Goal: Task Accomplishment & Management: Manage account settings

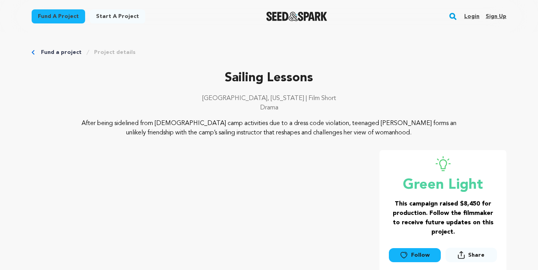
click at [467, 13] on link "Login" at bounding box center [471, 16] width 15 height 12
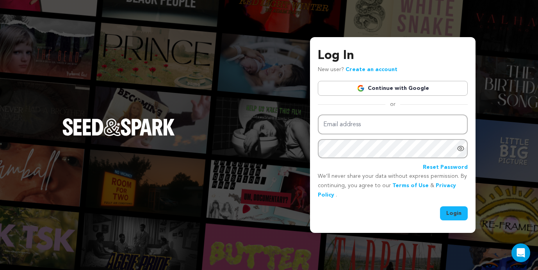
click at [374, 87] on link "Continue with Google" at bounding box center [393, 88] width 150 height 15
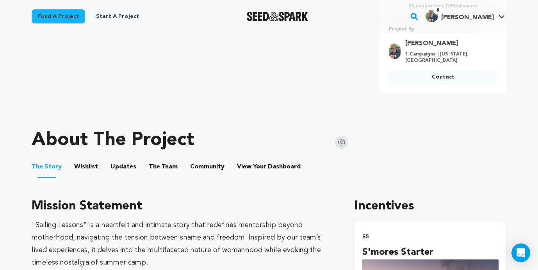
scroll to position [279, 0]
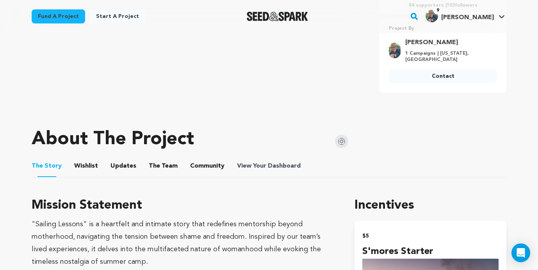
click at [268, 161] on span "Dashboard" at bounding box center [284, 165] width 33 height 9
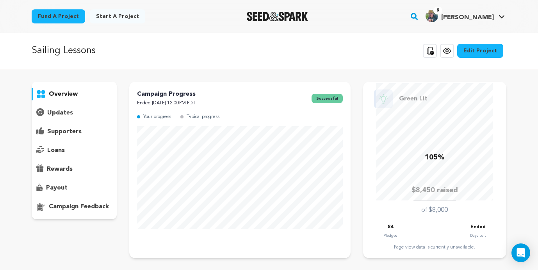
click at [57, 189] on p "payout" at bounding box center [56, 187] width 21 height 9
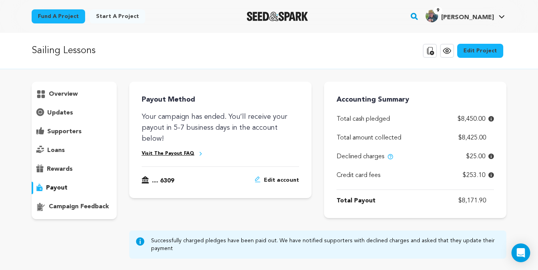
click at [50, 130] on p "supporters" at bounding box center [64, 131] width 34 height 9
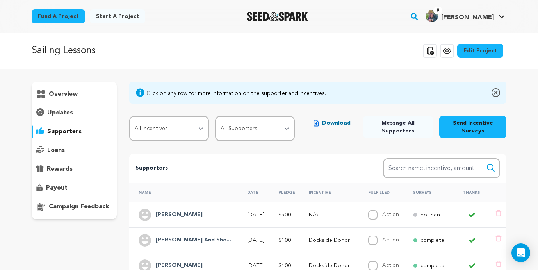
click at [52, 110] on p "updates" at bounding box center [60, 112] width 26 height 9
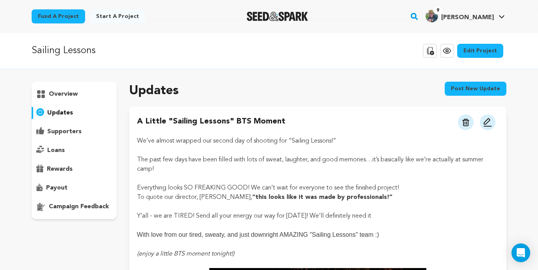
click at [51, 130] on p "supporters" at bounding box center [64, 131] width 34 height 9
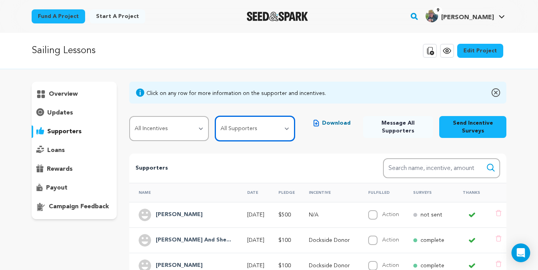
click at [256, 126] on select "All Supporters Survey not sent Survey incomplete Survey complete Incentive not …" at bounding box center [255, 128] width 80 height 25
select select "pledge_incomplete"
click at [216, 116] on select "All Supporters Survey not sent Survey incomplete Survey complete Incentive not …" at bounding box center [255, 128] width 80 height 25
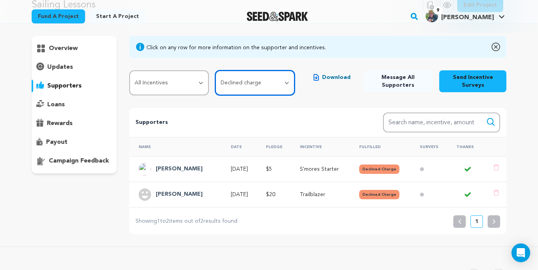
scroll to position [0, 0]
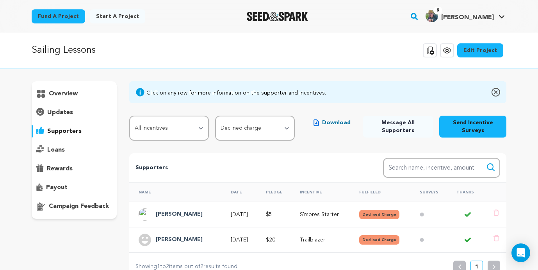
click at [52, 188] on p "payout" at bounding box center [56, 187] width 21 height 9
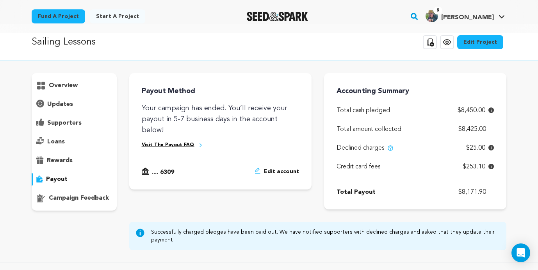
scroll to position [9, 0]
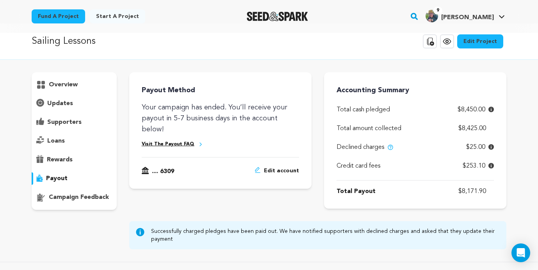
click at [57, 118] on p "supporters" at bounding box center [64, 121] width 34 height 9
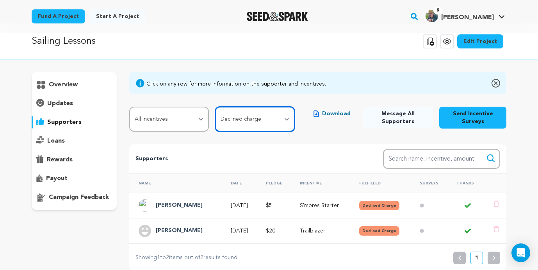
click at [253, 125] on select "All Supporters Survey not sent Survey incomplete Survey complete Incentive not …" at bounding box center [255, 119] width 80 height 25
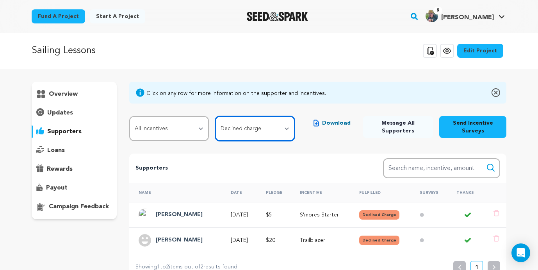
click at [261, 128] on select "All Supporters Survey not sent Survey incomplete Survey complete Incentive not …" at bounding box center [255, 128] width 80 height 25
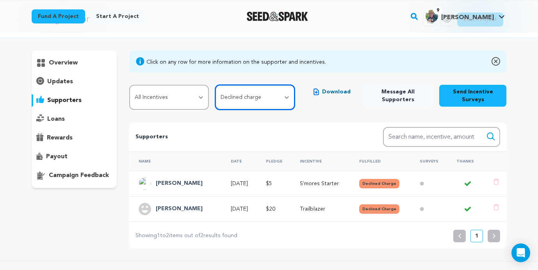
scroll to position [43, 0]
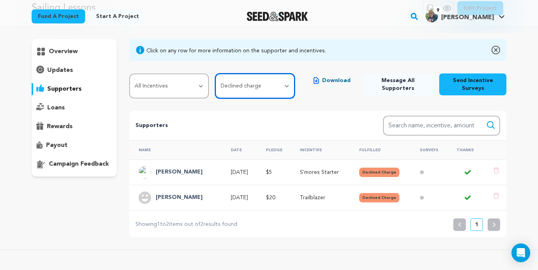
click at [289, 92] on select "All Supporters Survey not sent Survey incomplete Survey complete Incentive not …" at bounding box center [255, 85] width 80 height 25
select select
click at [216, 73] on select "All Supporters Survey not sent Survey incomplete Survey complete Incentive not …" at bounding box center [255, 85] width 80 height 25
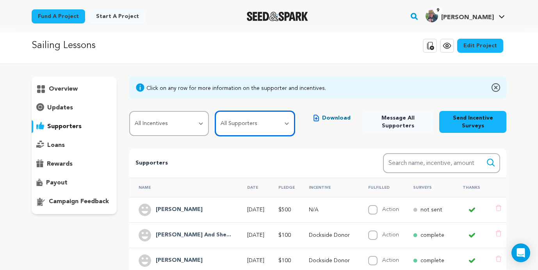
scroll to position [0, 0]
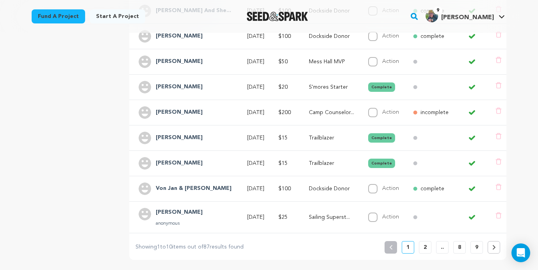
scroll to position [245, 0]
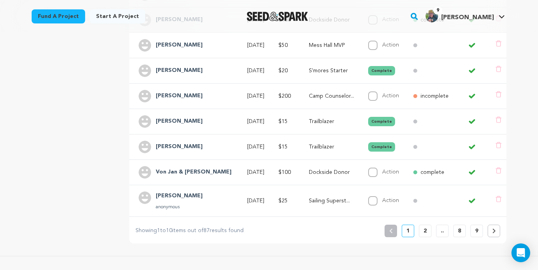
click at [478, 228] on p "9" at bounding box center [476, 231] width 3 height 8
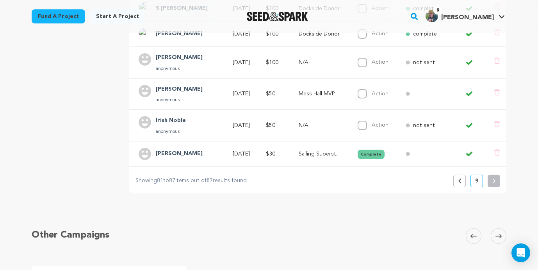
scroll to position [263, 0]
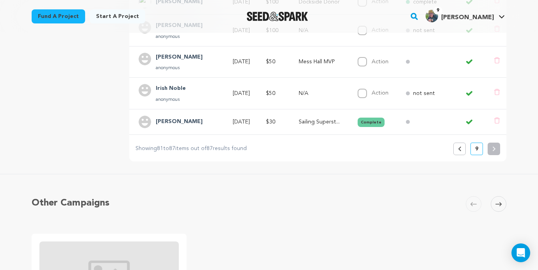
click at [459, 149] on icon at bounding box center [459, 148] width 3 height 5
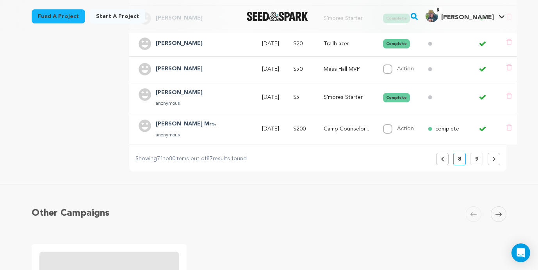
scroll to position [334, 0]
